Goal: Task Accomplishment & Management: Complete application form

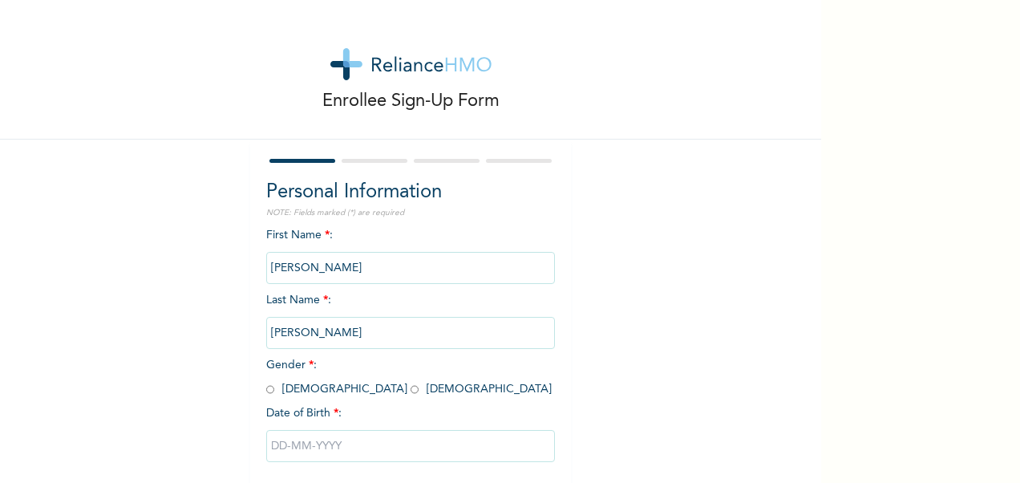
click at [269, 391] on span "Gender * : [DEMOGRAPHIC_DATA] [DEMOGRAPHIC_DATA]" at bounding box center [408, 376] width 285 height 35
click at [266, 391] on input "radio" at bounding box center [270, 389] width 8 height 15
radio input "true"
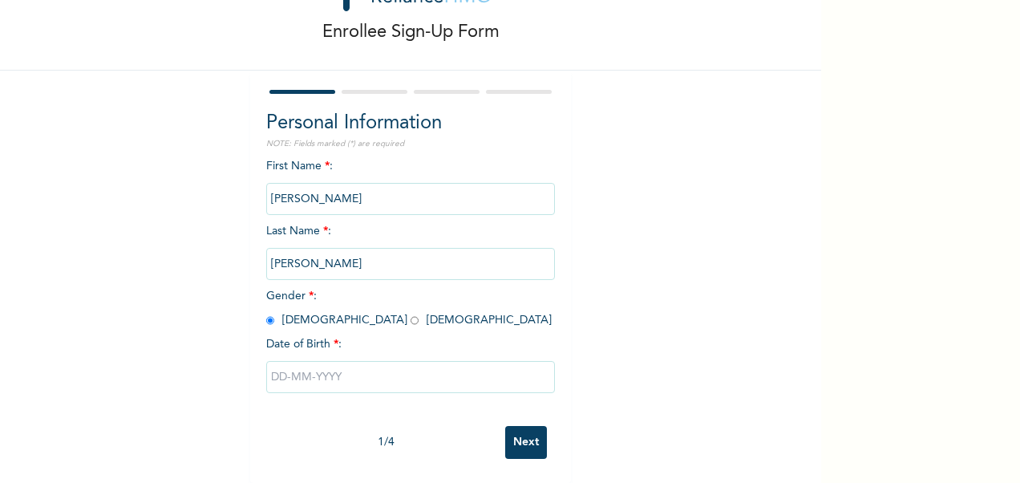
click at [306, 365] on input "text" at bounding box center [410, 377] width 289 height 32
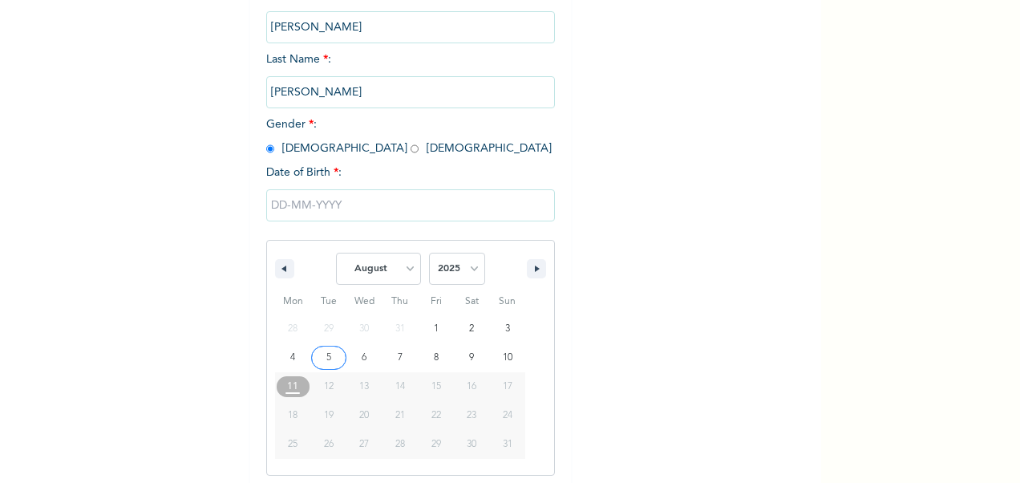
scroll to position [247, 0]
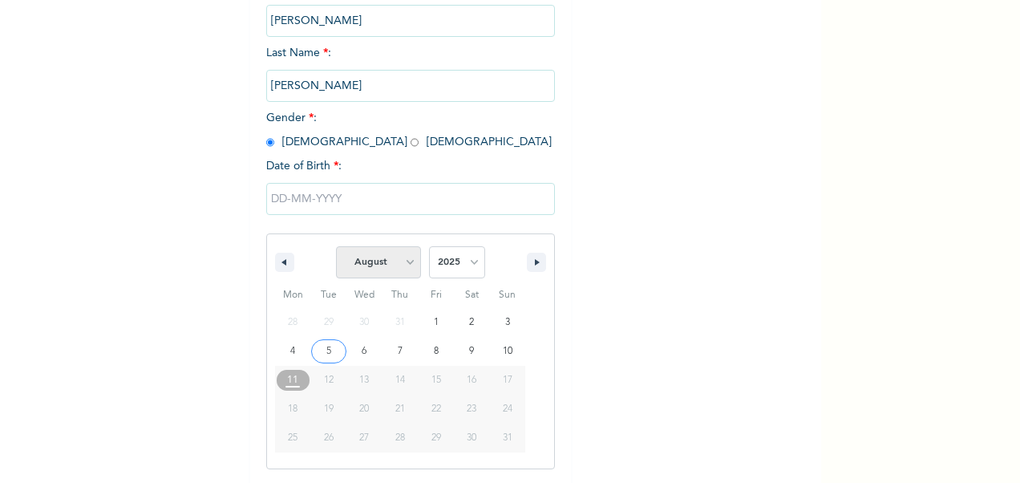
click at [406, 268] on select "January February March April May June July August September October November De…" at bounding box center [378, 262] width 85 height 32
select select "3"
click at [336, 248] on select "January February March April May June July August September October November De…" at bounding box center [378, 262] width 85 height 32
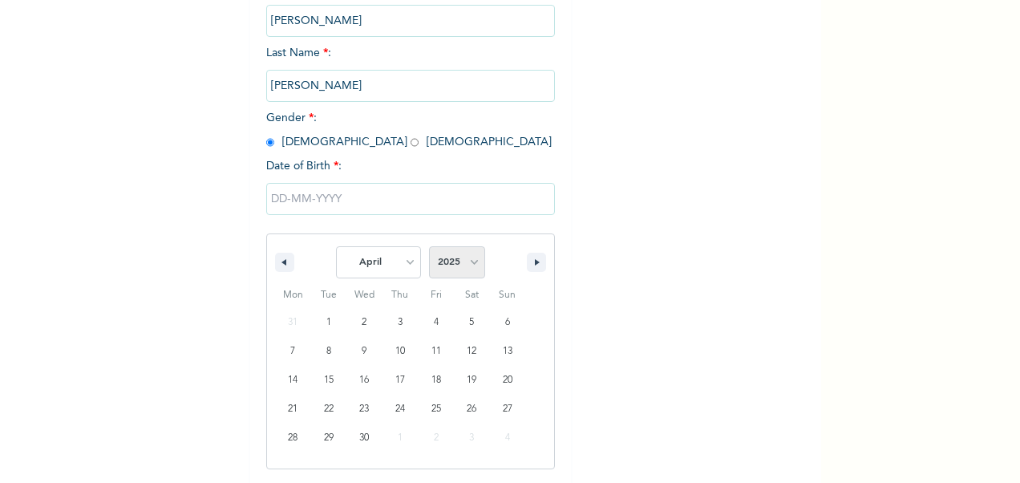
click at [465, 265] on select "2025 2024 2023 2022 2021 2020 2019 2018 2017 2016 2015 2014 2013 2012 2011 2010…" at bounding box center [457, 262] width 56 height 32
select select "1996"
click at [429, 248] on select "2025 2024 2023 2022 2021 2020 2019 2018 2017 2016 2015 2014 2013 2012 2011 2010…" at bounding box center [457, 262] width 56 height 32
type input "[DATE]"
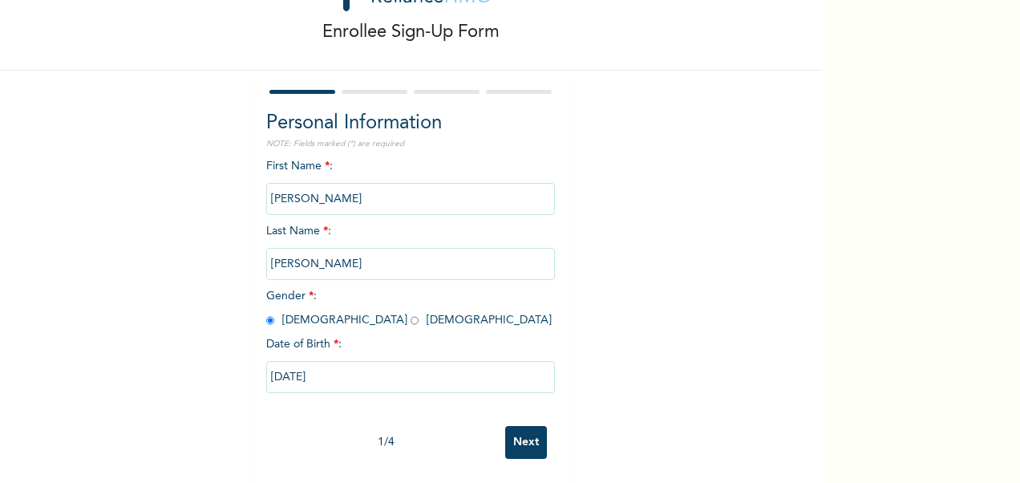
click at [521, 429] on input "Next" at bounding box center [526, 442] width 42 height 33
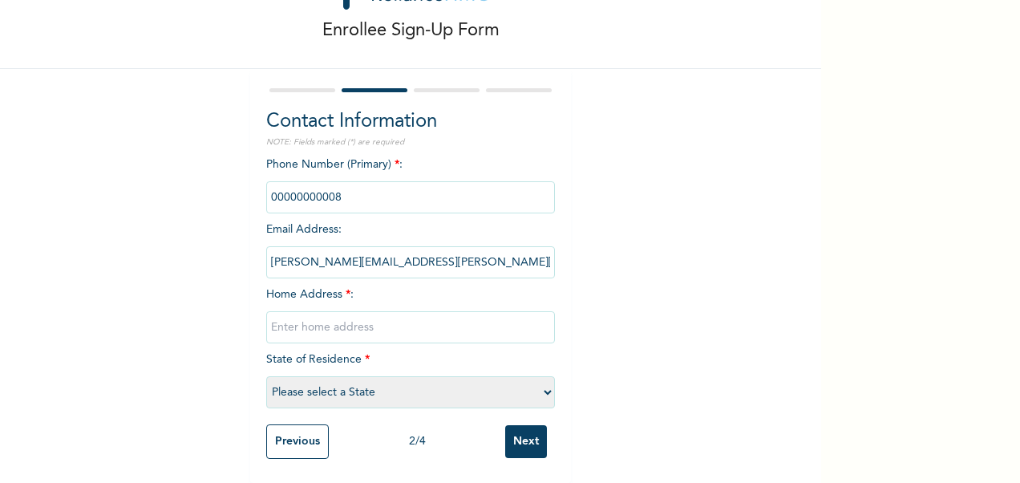
click at [374, 185] on input "phone" at bounding box center [410, 197] width 289 height 32
drag, startPoint x: 374, startPoint y: 185, endPoint x: 378, endPoint y: 193, distance: 9.3
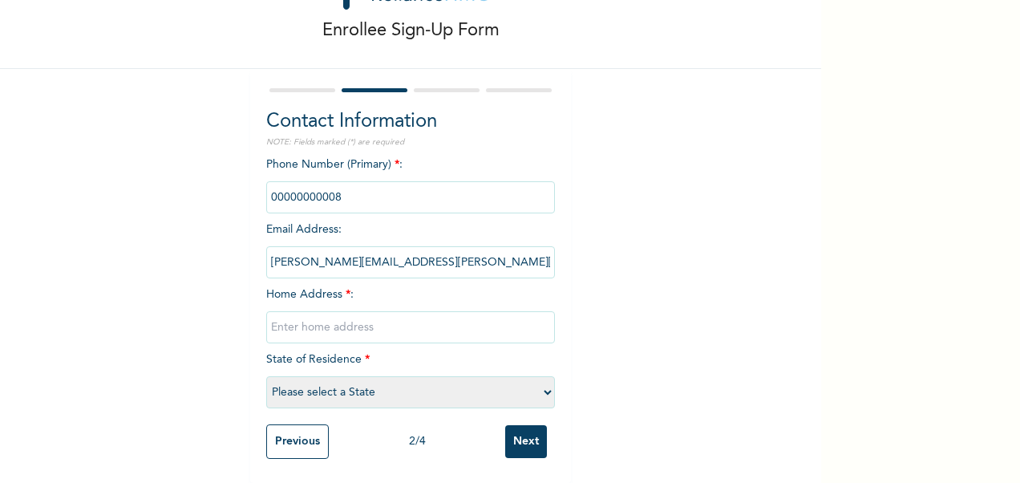
click at [378, 192] on input "phone" at bounding box center [410, 197] width 289 height 32
drag, startPoint x: 378, startPoint y: 193, endPoint x: 399, endPoint y: 188, distance: 21.6
click at [399, 188] on input "phone" at bounding box center [410, 197] width 289 height 32
click at [507, 186] on input "phone" at bounding box center [410, 197] width 289 height 32
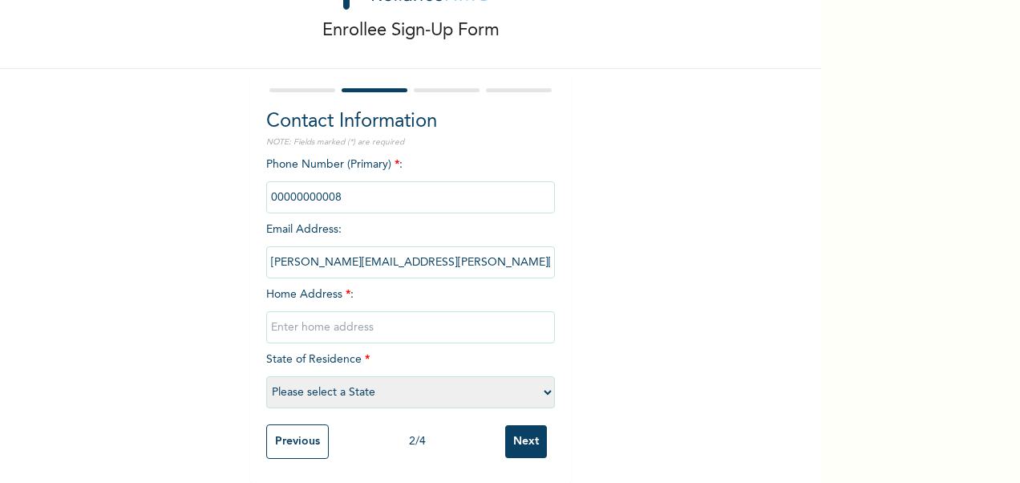
click at [348, 311] on input "text" at bounding box center [410, 327] width 289 height 32
type input "[STREET_ADDRESS]"
click at [364, 382] on select "Please select a State [PERSON_NAME] (FCT) [PERSON_NAME] Ibom [GEOGRAPHIC_DATA] …" at bounding box center [410, 392] width 289 height 32
select select "25"
click at [266, 376] on select "Please select a State [PERSON_NAME] (FCT) [PERSON_NAME] Ibom [GEOGRAPHIC_DATA] …" at bounding box center [410, 392] width 289 height 32
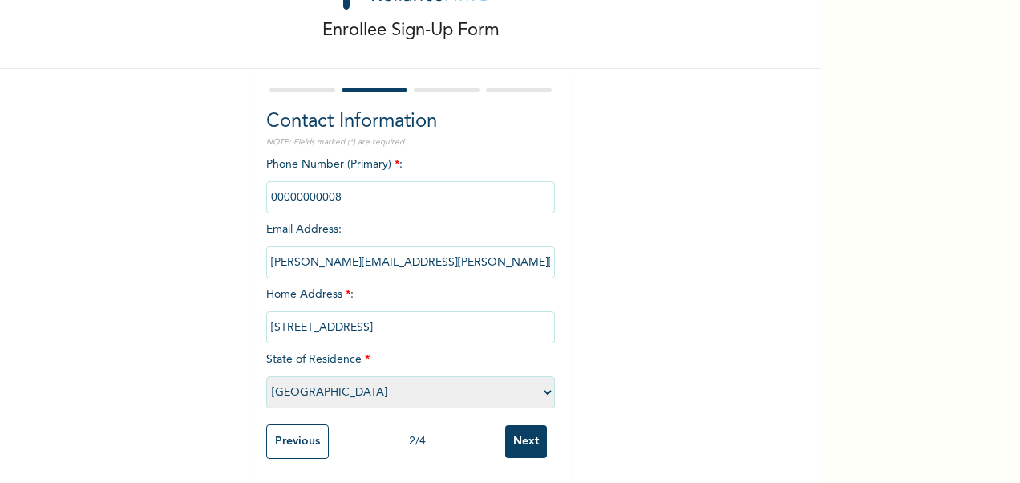
click at [519, 426] on input "Next" at bounding box center [526, 441] width 42 height 33
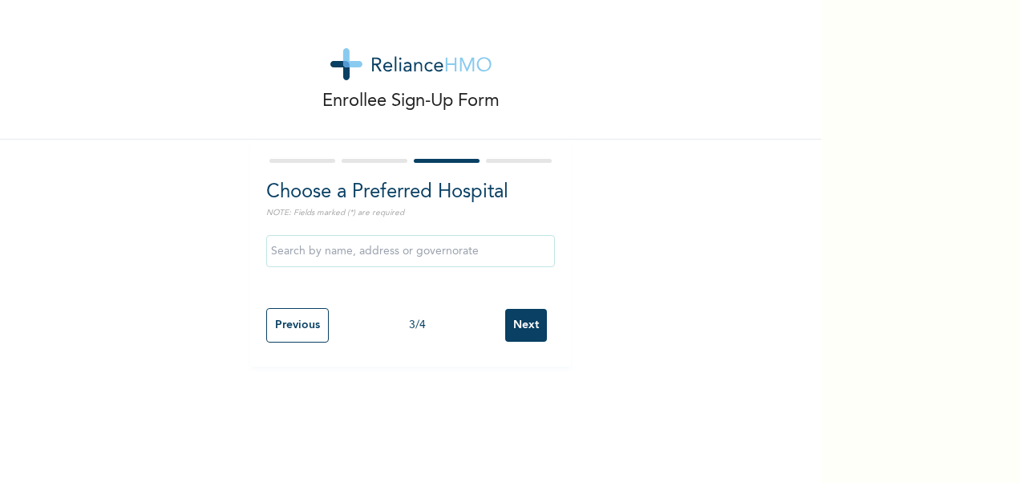
click at [383, 250] on input "text" at bounding box center [410, 251] width 289 height 32
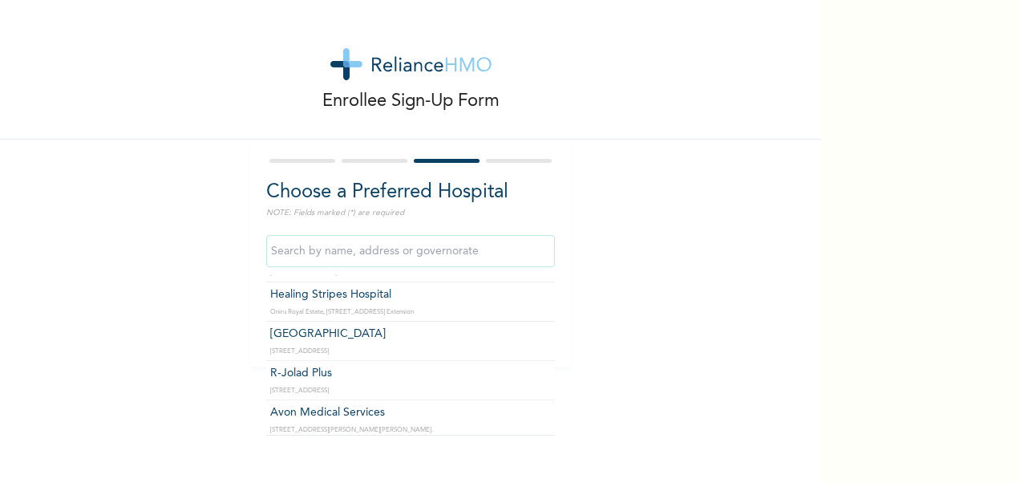
scroll to position [80, 0]
click at [328, 252] on input "text" at bounding box center [410, 251] width 289 height 32
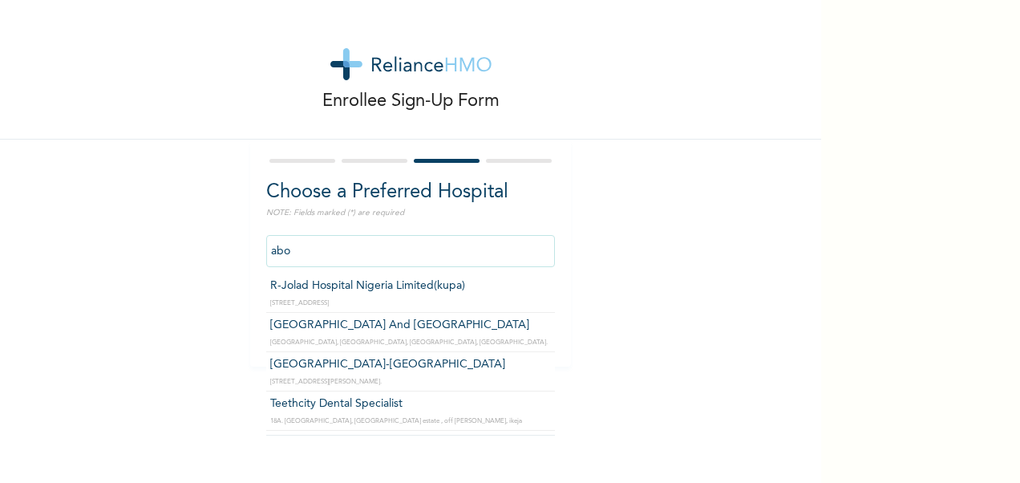
scroll to position [0, 0]
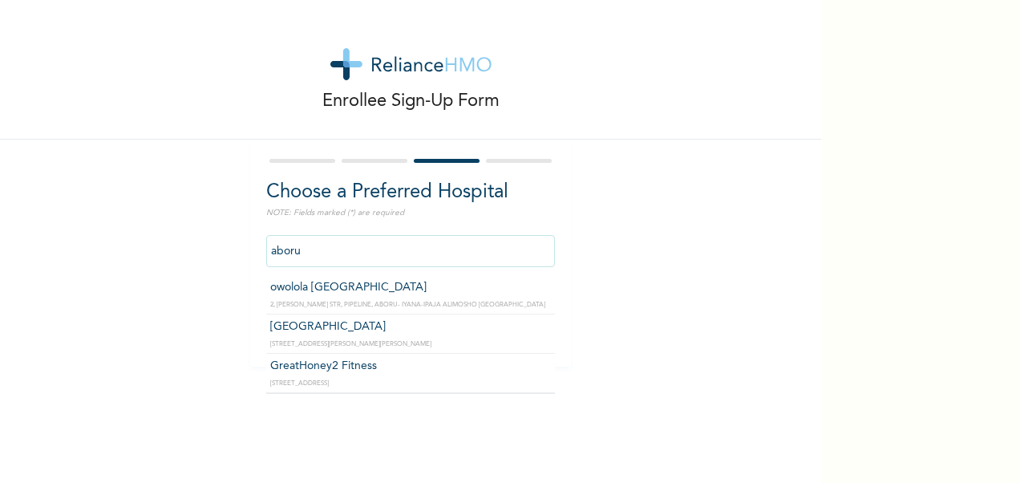
type input "[GEOGRAPHIC_DATA]"
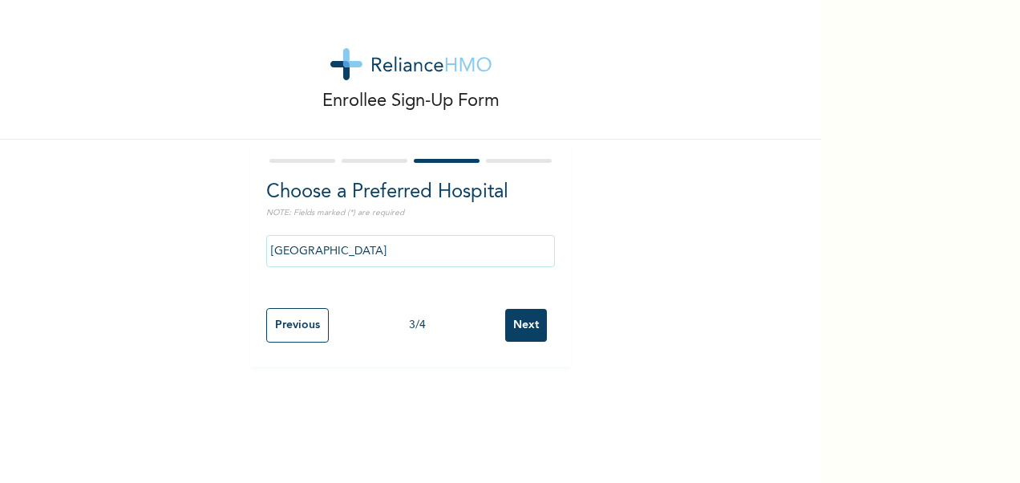
click at [534, 316] on input "Next" at bounding box center [526, 325] width 42 height 33
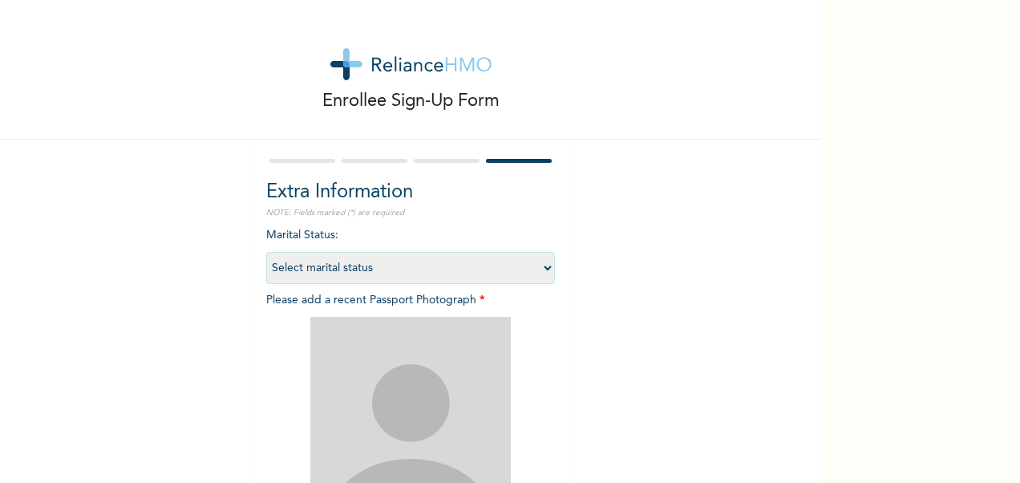
scroll to position [80, 0]
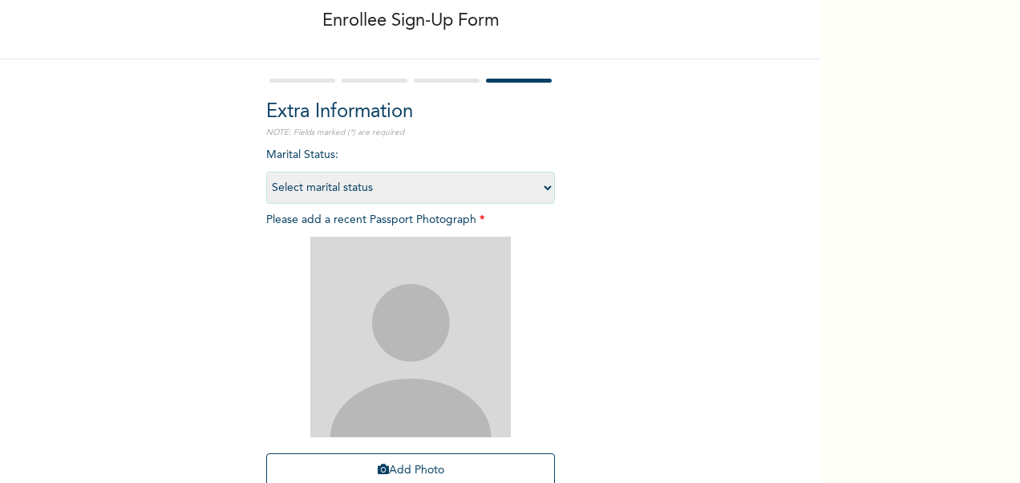
click at [454, 188] on select "Select marital status [DEMOGRAPHIC_DATA] Married [DEMOGRAPHIC_DATA] Widow/[DEMO…" at bounding box center [410, 188] width 289 height 32
select select "2"
click at [266, 172] on select "Select marital status [DEMOGRAPHIC_DATA] Married [DEMOGRAPHIC_DATA] Widow/[DEMO…" at bounding box center [410, 188] width 289 height 32
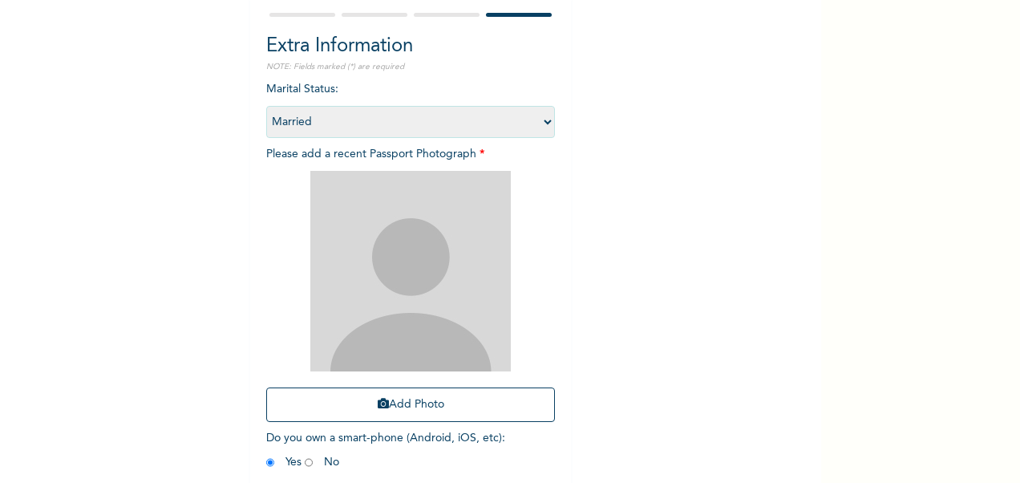
scroll to position [221, 0]
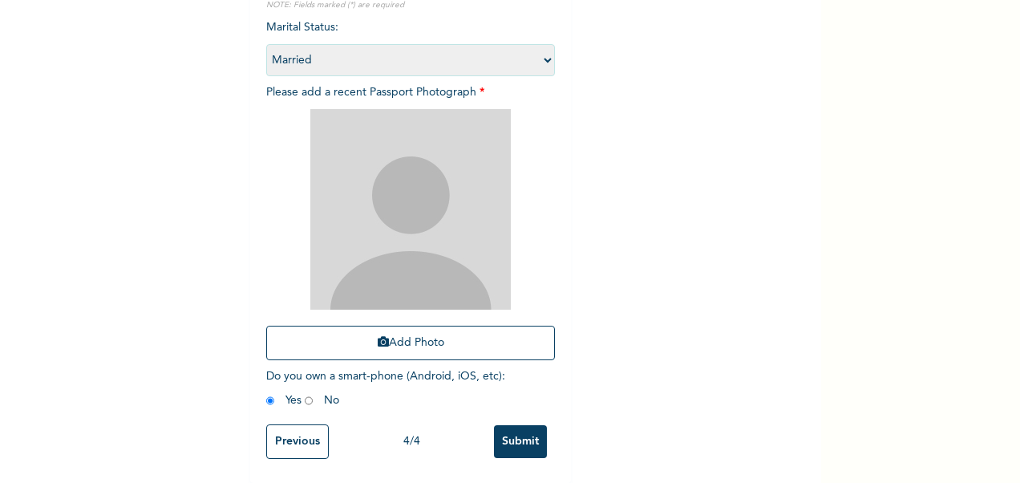
click at [306, 393] on input "radio" at bounding box center [309, 400] width 8 height 15
radio input "true"
click at [266, 393] on input "radio" at bounding box center [270, 400] width 8 height 15
radio input "true"
click at [523, 425] on input "Submit" at bounding box center [520, 441] width 53 height 33
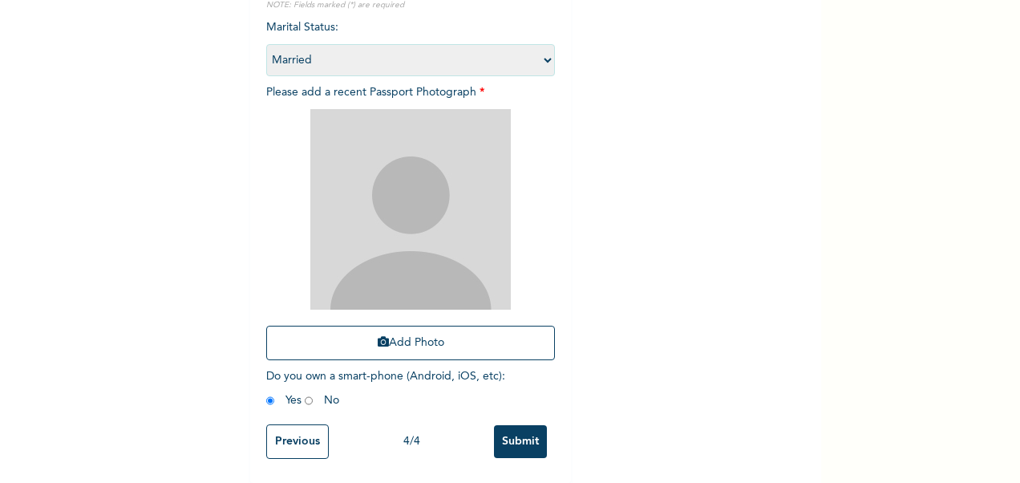
scroll to position [0, 0]
